Goal: Navigation & Orientation: Find specific page/section

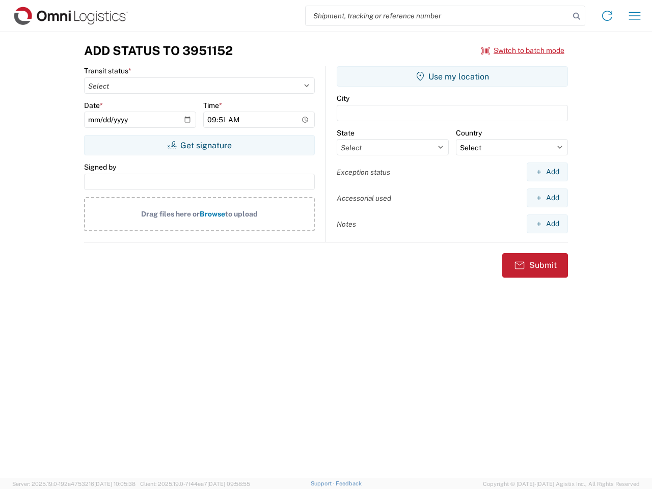
click at [437, 16] on input "search" at bounding box center [438, 15] width 264 height 19
click at [576, 16] on icon at bounding box center [576, 16] width 14 height 14
click at [607, 16] on icon at bounding box center [607, 16] width 16 height 16
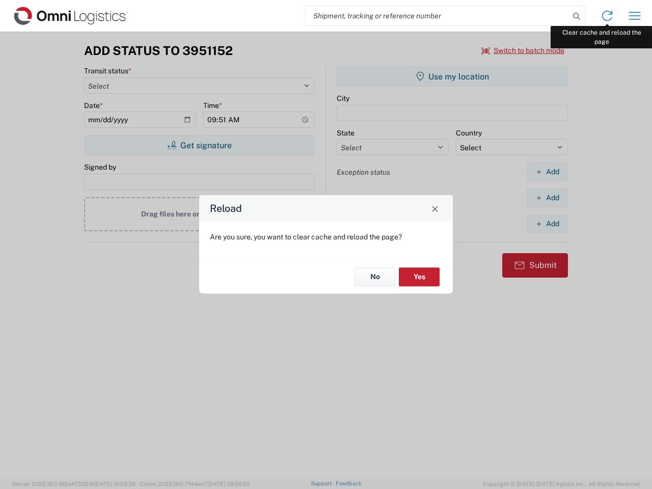
click at [635, 16] on div "Reload Are you sure, you want to clear cache and reload the page? No Yes" at bounding box center [326, 244] width 652 height 489
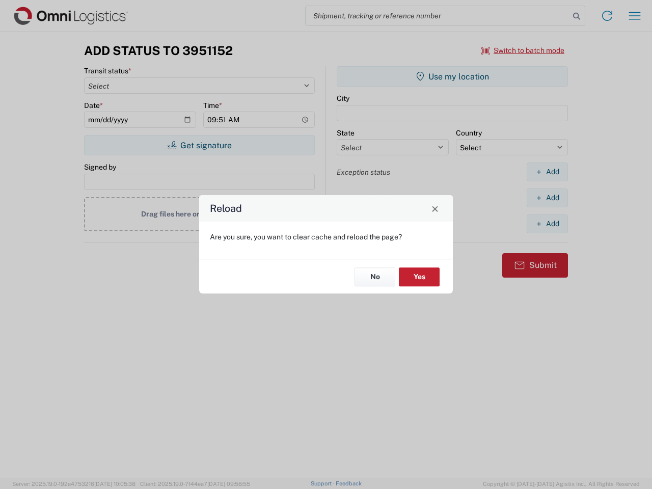
click at [523, 50] on div "Reload Are you sure, you want to clear cache and reload the page? No Yes" at bounding box center [326, 244] width 652 height 489
click at [199, 145] on div "Reload Are you sure, you want to clear cache and reload the page? No Yes" at bounding box center [326, 244] width 652 height 489
click at [452, 76] on div "Reload Are you sure, you want to clear cache and reload the page? No Yes" at bounding box center [326, 244] width 652 height 489
click at [547, 172] on div "Reload Are you sure, you want to clear cache and reload the page? No Yes" at bounding box center [326, 244] width 652 height 489
click at [547, 198] on div "Reload Are you sure, you want to clear cache and reload the page? No Yes" at bounding box center [326, 244] width 652 height 489
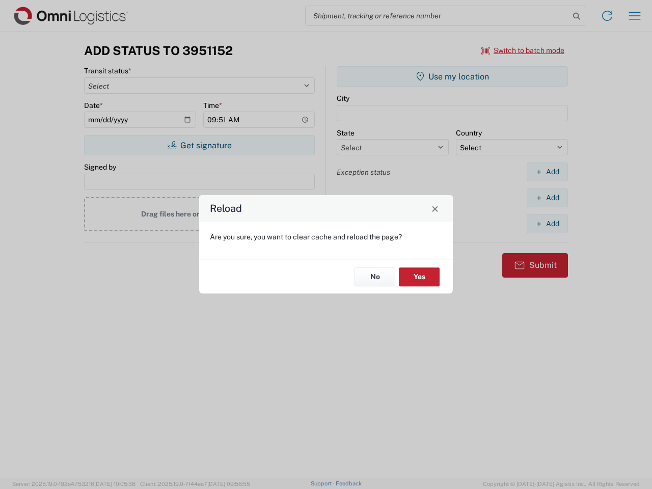
click at [547, 224] on div "Reload Are you sure, you want to clear cache and reload the page? No Yes" at bounding box center [326, 244] width 652 height 489
